Goal: Task Accomplishment & Management: Complete application form

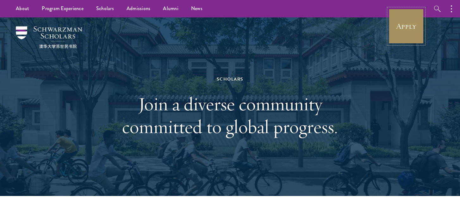
click at [405, 21] on link "Apply" at bounding box center [405, 26] width 35 height 35
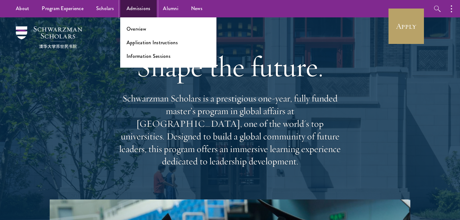
click at [140, 11] on link "Admissions" at bounding box center [138, 8] width 37 height 17
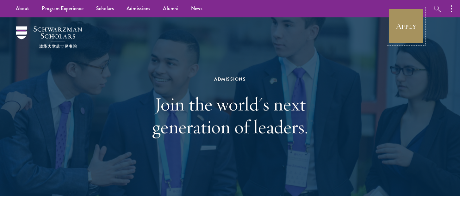
click at [412, 27] on link "Apply" at bounding box center [405, 26] width 35 height 35
